Goal: Navigation & Orientation: Find specific page/section

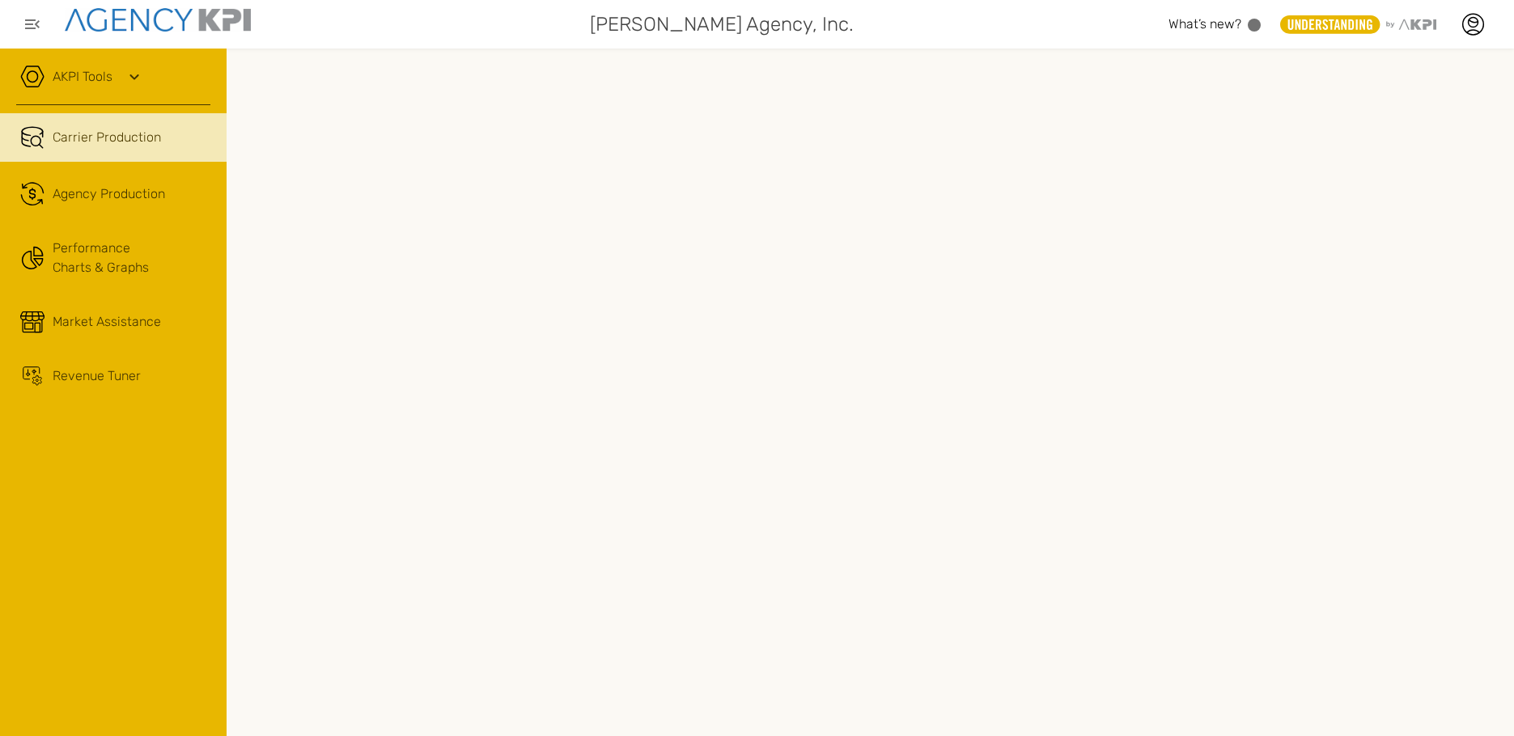
click at [136, 73] on icon at bounding box center [134, 76] width 19 height 19
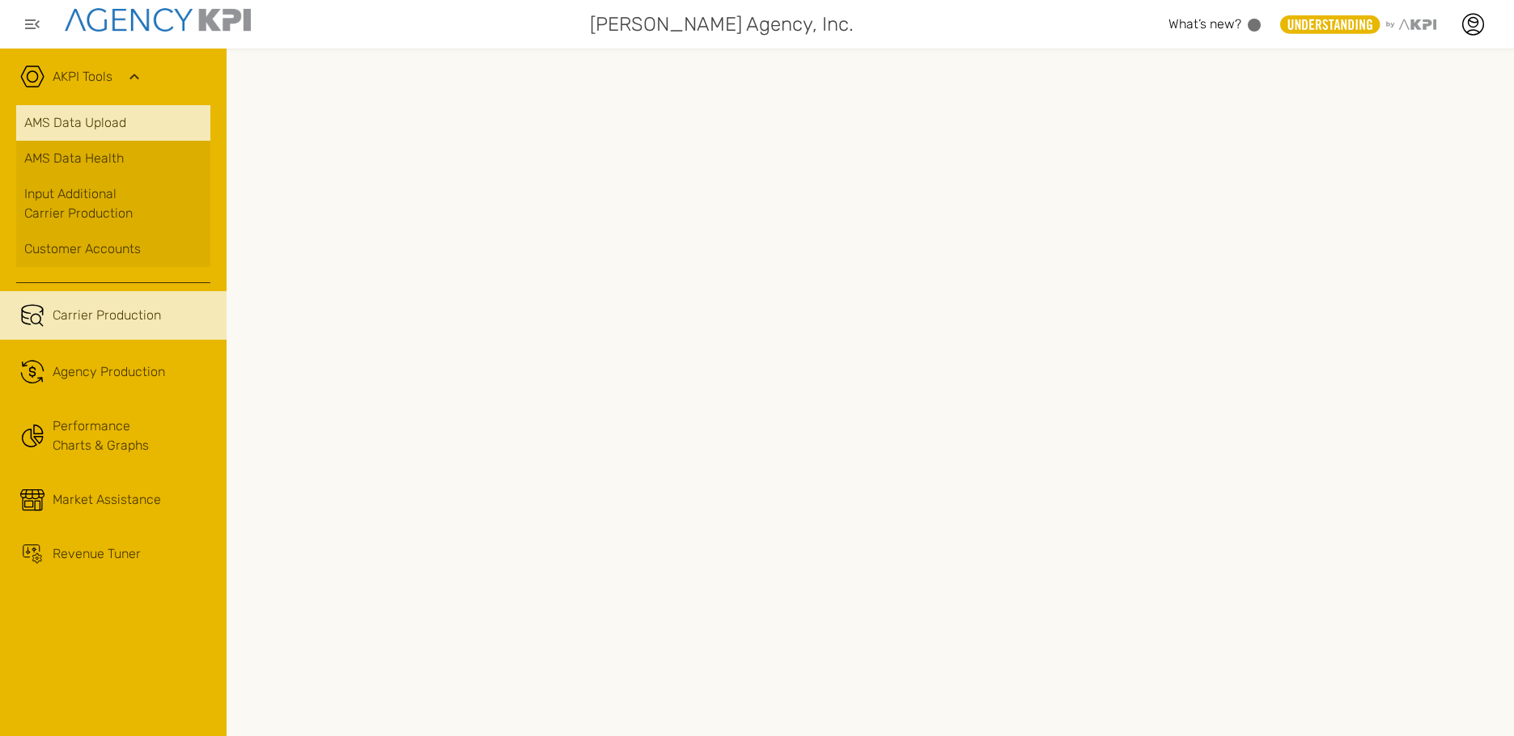
click at [108, 130] on link "AMS Data Upload" at bounding box center [113, 123] width 194 height 36
click at [124, 74] on div "AKPI Tools" at bounding box center [113, 85] width 194 height 40
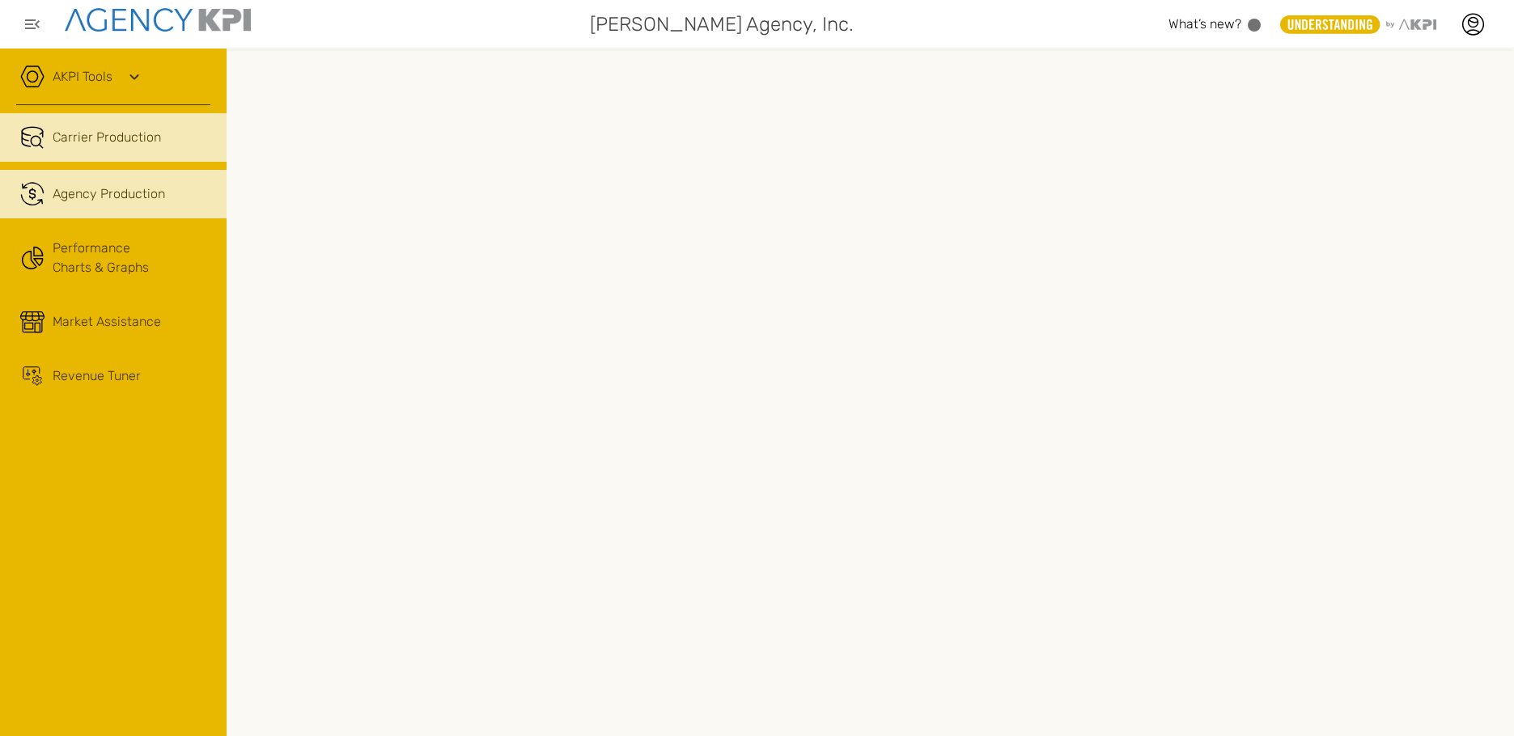
click at [138, 193] on span "Agency Production" at bounding box center [109, 193] width 112 height 19
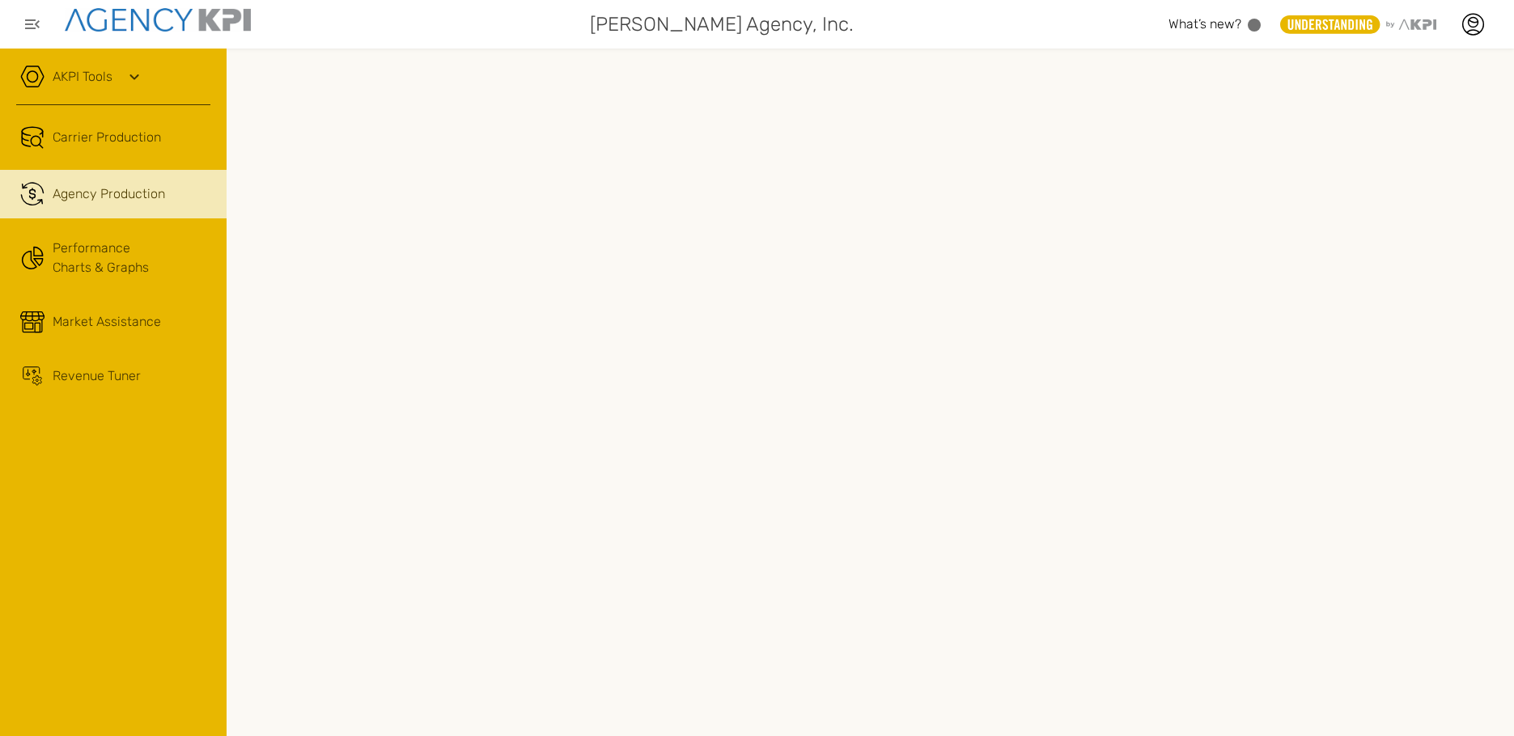
click at [134, 74] on icon at bounding box center [134, 76] width 19 height 19
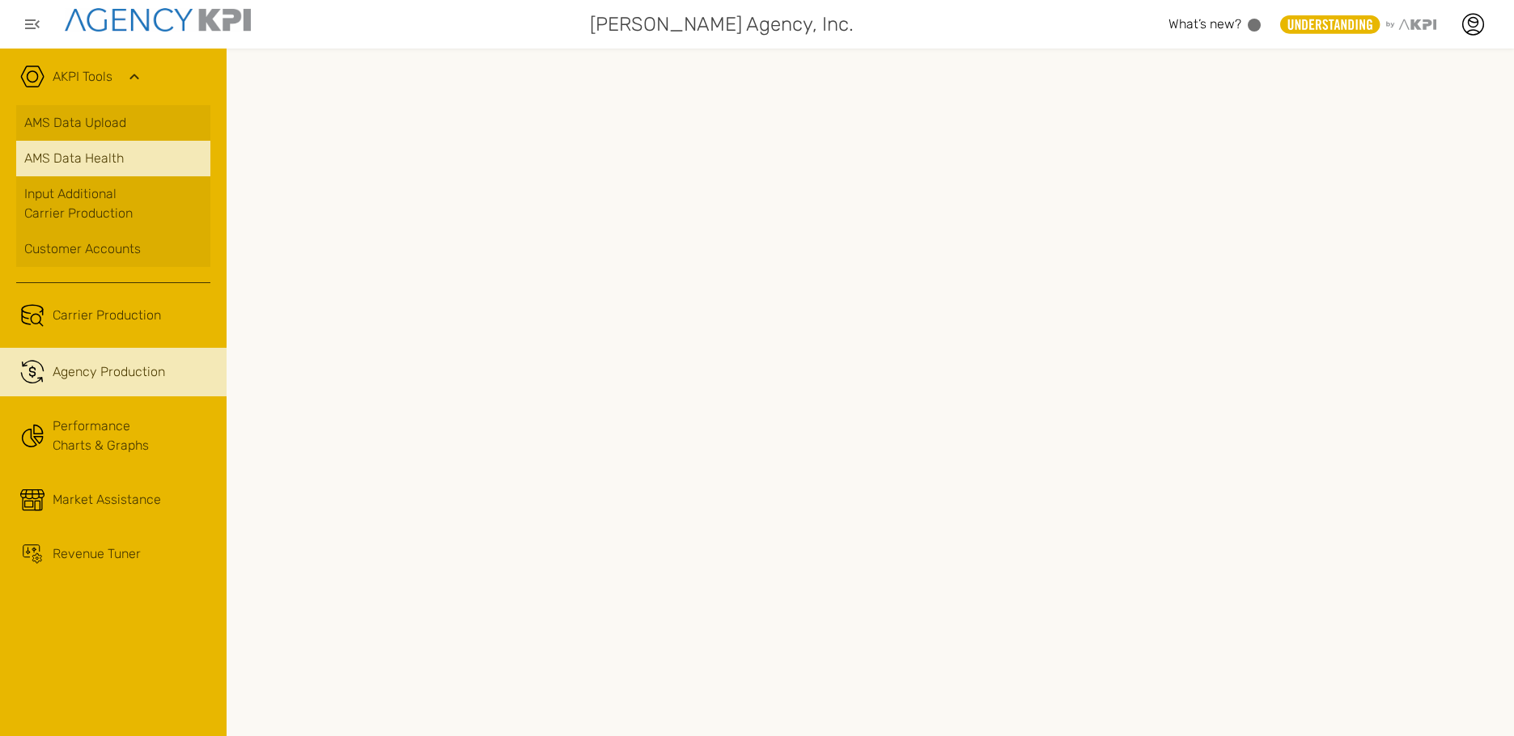
click at [113, 160] on span "AMS Data Health" at bounding box center [73, 158] width 99 height 19
click at [1473, 22] on icon at bounding box center [1472, 20] width 9 height 2
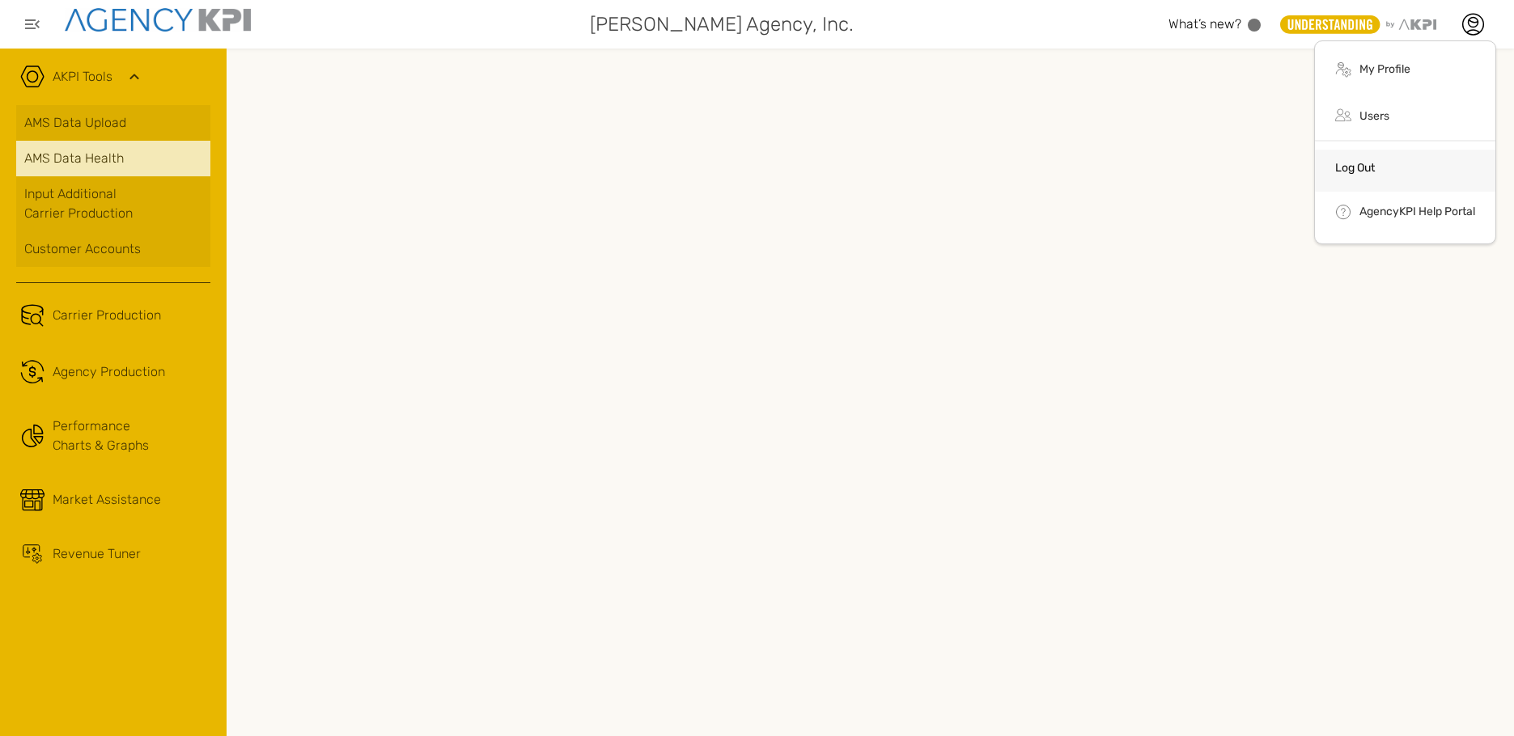
click at [1348, 159] on li "Log Out" at bounding box center [1405, 171] width 180 height 42
